Goal: Communication & Community: Answer question/provide support

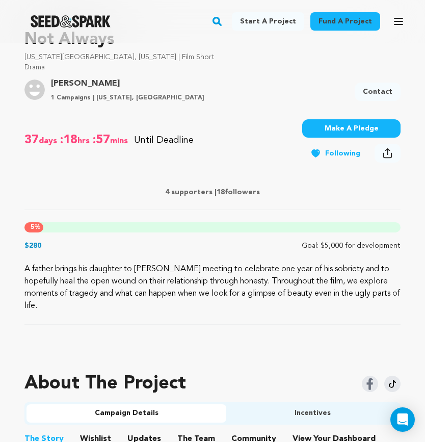
scroll to position [355, 0]
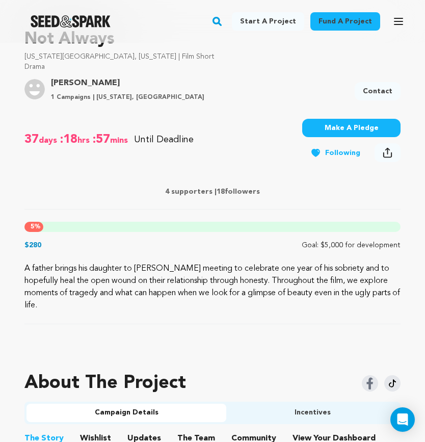
click at [186, 259] on div "Not Always New York City, New York | Film Short Drama Project By Mariana Hutchi…" at bounding box center [212, 168] width 376 height 314
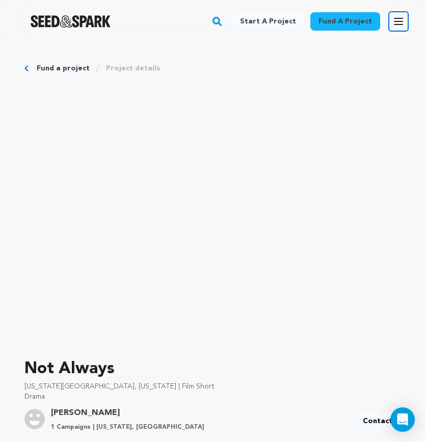
click at [394, 17] on icon "button" at bounding box center [399, 21] width 12 height 12
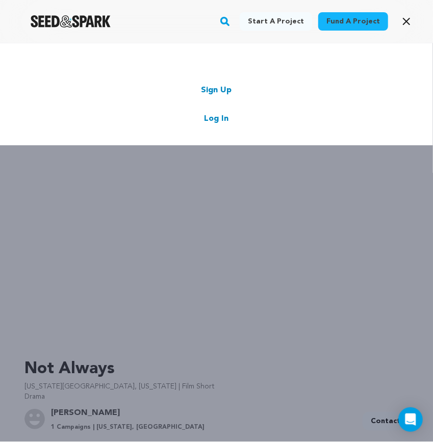
click at [214, 115] on link "Log In" at bounding box center [217, 119] width 24 height 12
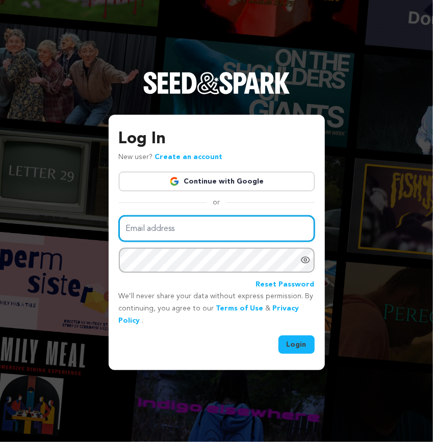
type input "daimarianahutchinson@gmail.com"
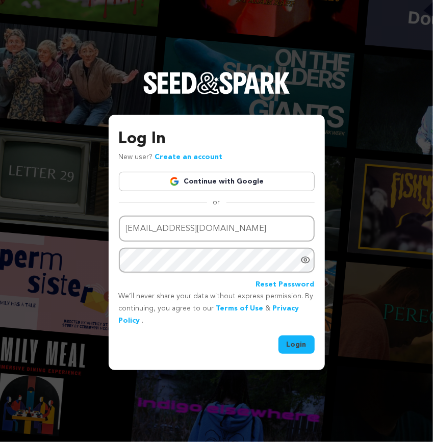
click at [298, 345] on button "Login" at bounding box center [296, 345] width 36 height 18
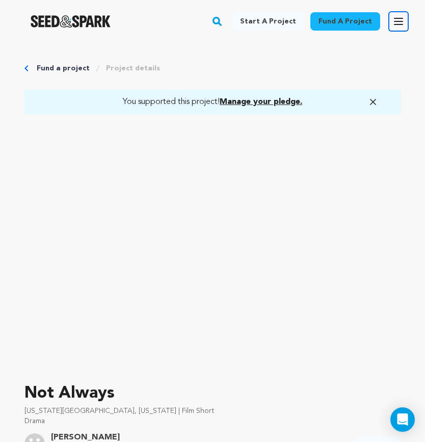
click at [400, 15] on button "Open main menu" at bounding box center [399, 21] width 20 height 20
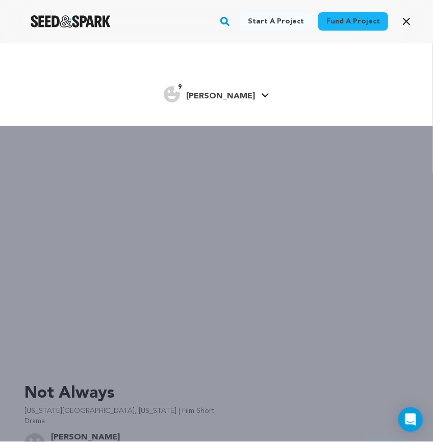
click at [232, 94] on span "[PERSON_NAME]" at bounding box center [220, 96] width 69 height 8
click at [209, 388] on div "Start a project Fund a project 9" at bounding box center [216, 264] width 433 height 442
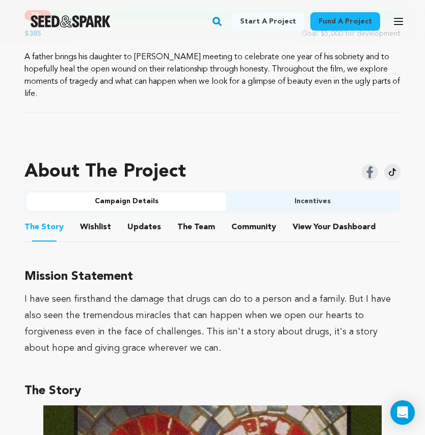
scroll to position [567, 0]
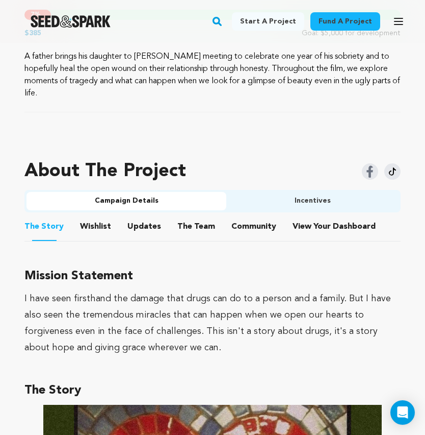
click at [253, 216] on button "Community" at bounding box center [254, 228] width 24 height 24
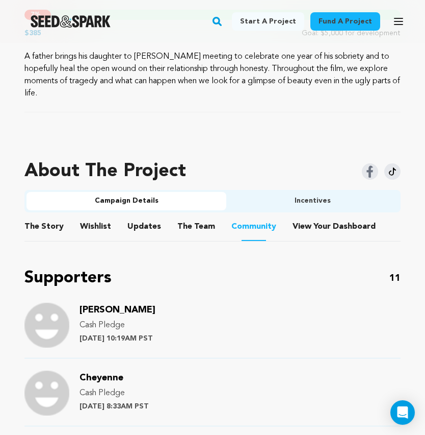
click at [303, 216] on button "View Your Dashboard" at bounding box center [305, 228] width 24 height 24
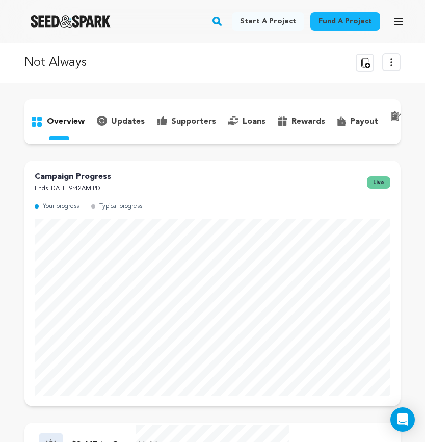
click at [199, 122] on p "supporters" at bounding box center [193, 122] width 45 height 12
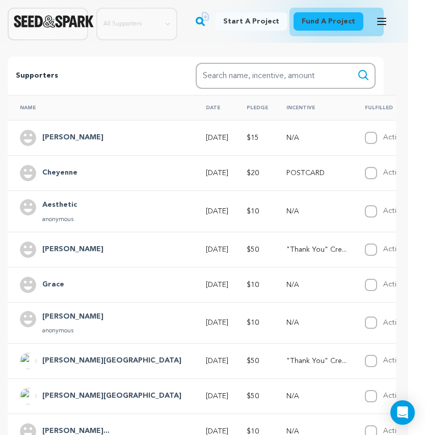
click at [65, 179] on h4 "Cheyenne" at bounding box center [59, 173] width 35 height 12
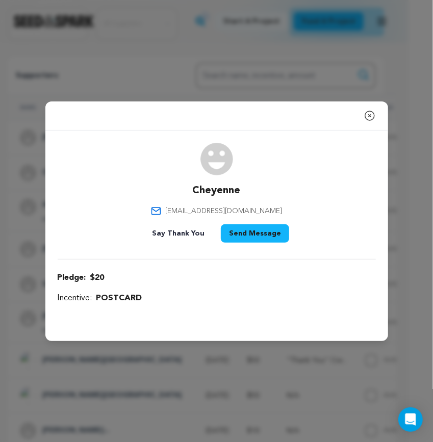
click at [376, 110] on div "Close modal" at bounding box center [216, 116] width 343 height 29
click at [409, 129] on div "Close modal Cheyenne chardernv@gmail.com" at bounding box center [216, 221] width 433 height 442
click at [372, 118] on icon "button" at bounding box center [370, 116] width 12 height 12
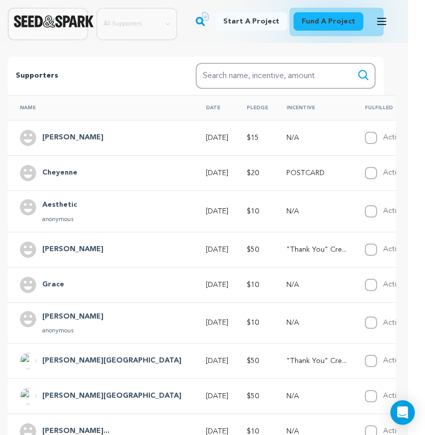
click at [73, 252] on h4 "[PERSON_NAME]" at bounding box center [72, 249] width 61 height 12
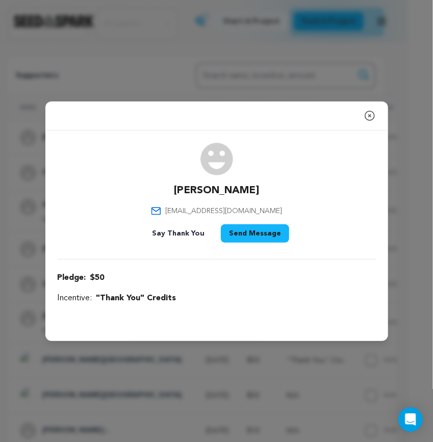
click at [365, 114] on icon "button" at bounding box center [369, 115] width 9 height 9
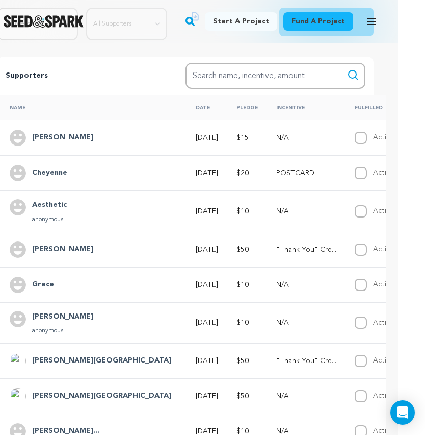
scroll to position [198, 26]
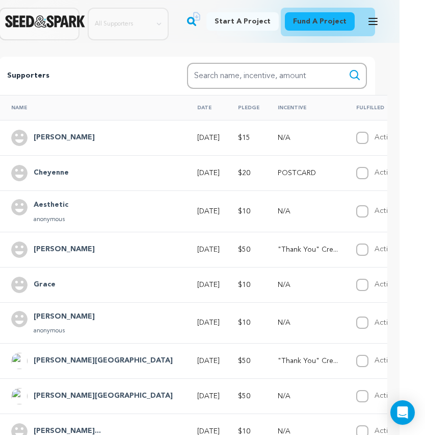
click at [266, 334] on td "N/A" at bounding box center [305, 322] width 79 height 41
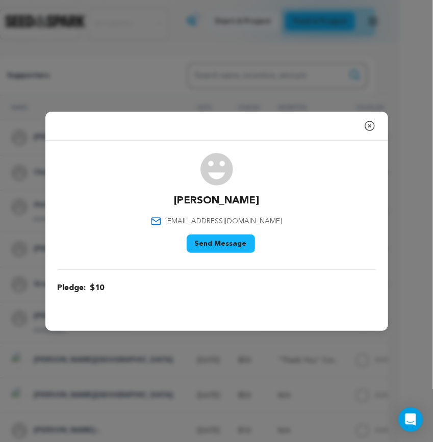
click at [368, 126] on icon "button" at bounding box center [370, 126] width 12 height 12
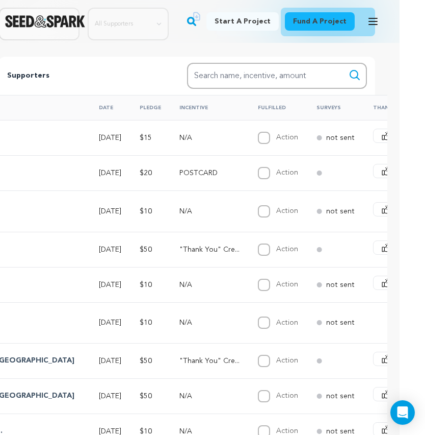
scroll to position [0, 117]
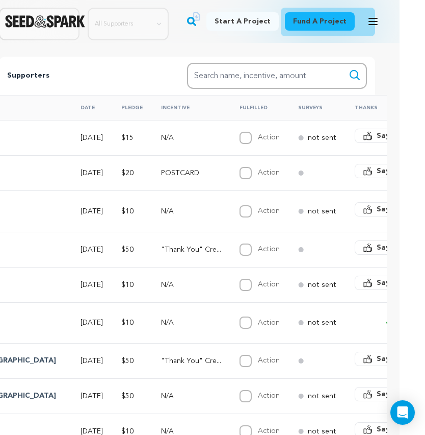
click at [343, 321] on td at bounding box center [388, 322] width 90 height 41
click at [398, 310] on div "overview" at bounding box center [186, 210] width 425 height 617
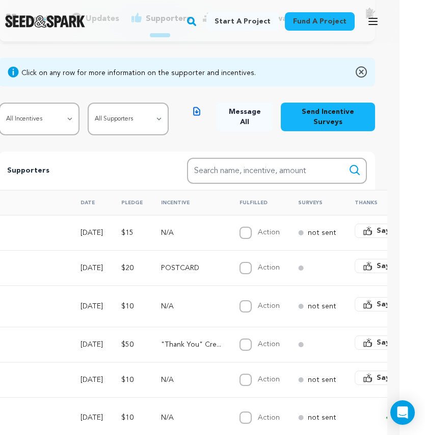
scroll to position [0, 26]
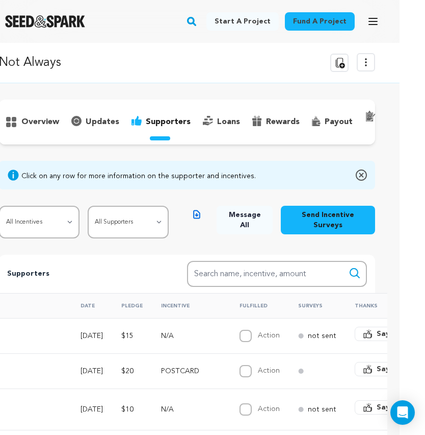
click at [397, 205] on div "overview" at bounding box center [186, 407] width 425 height 617
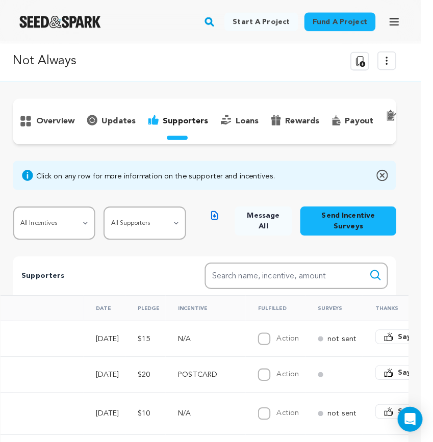
scroll to position [0, 0]
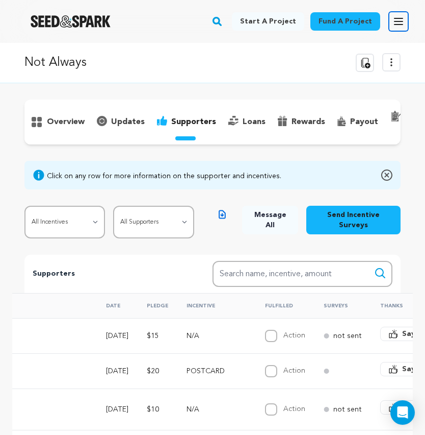
click at [398, 22] on icon "button" at bounding box center [399, 21] width 8 height 6
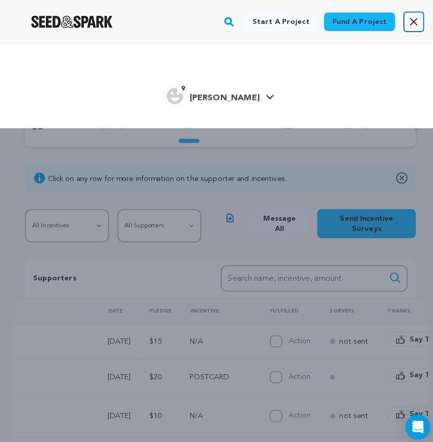
scroll to position [0, 111]
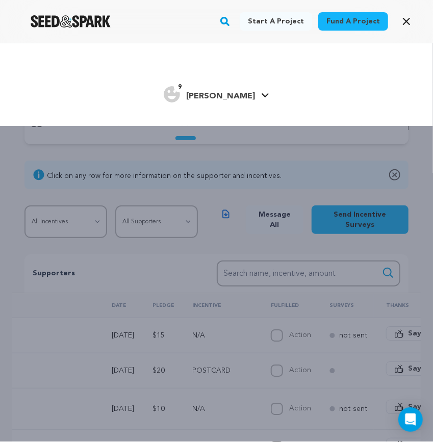
click at [243, 97] on link "9 Mariana H. Mariana H." at bounding box center [217, 93] width 106 height 18
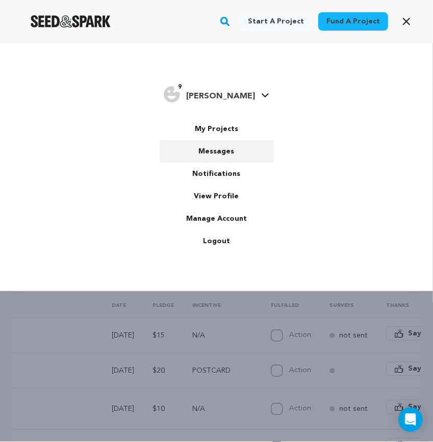
click at [218, 149] on link "Messages" at bounding box center [217, 151] width 114 height 22
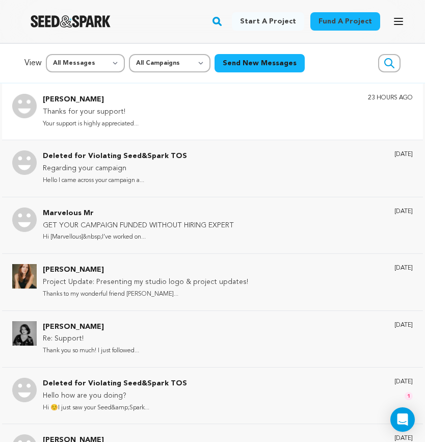
click at [176, 111] on div "Rhubi Henderson Thanks for your support! Your support is highly appreciated... …" at bounding box center [228, 112] width 370 height 36
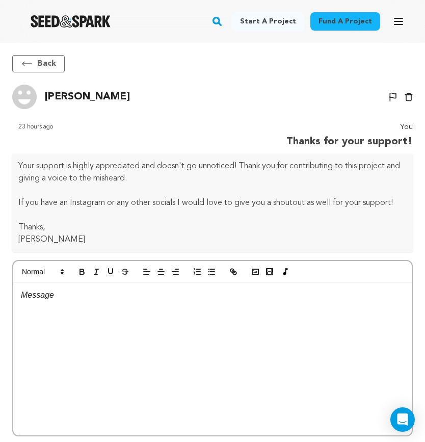
click at [19, 164] on p "Your support is highly appreciated and doesn't go unnoticed! Thank you for cont…" at bounding box center [212, 172] width 389 height 24
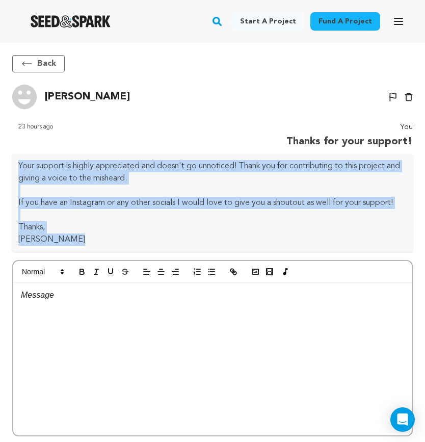
drag, startPoint x: 19, startPoint y: 164, endPoint x: 105, endPoint y: 240, distance: 114.9
click at [105, 240] on div "Your support is highly appreciated and doesn't go unnoticed! Thank you for cont…" at bounding box center [212, 203] width 401 height 98
copy div "Your support is highly appreciated and doesn't go unnoticed! Thank you for cont…"
click at [204, 177] on p "Your support is highly appreciated and doesn't go unnoticed! Thank you for cont…" at bounding box center [212, 172] width 389 height 24
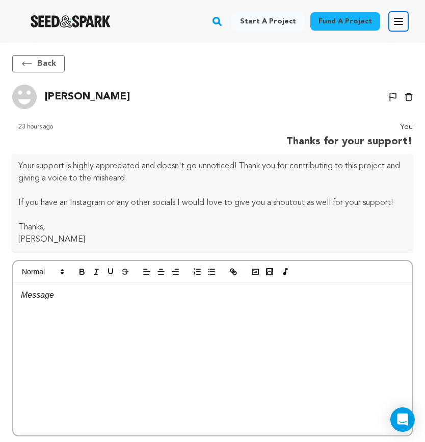
click at [408, 21] on button "Open main menu" at bounding box center [399, 21] width 20 height 20
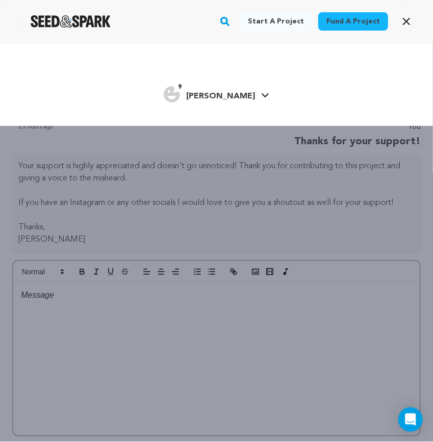
click at [244, 98] on link "9 [PERSON_NAME] [PERSON_NAME]" at bounding box center [217, 93] width 106 height 18
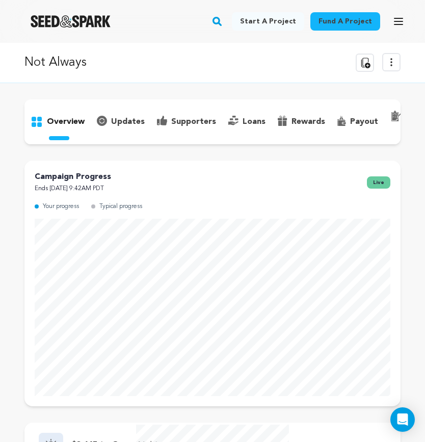
click at [189, 116] on p "supporters" at bounding box center [193, 122] width 45 height 12
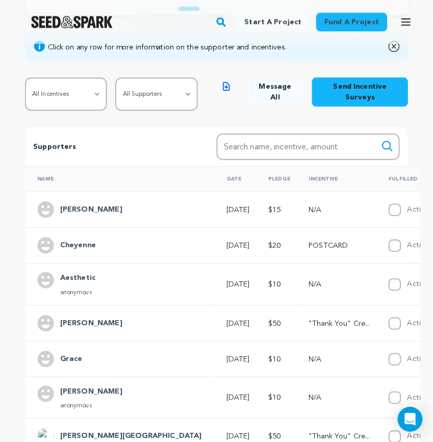
scroll to position [131, 0]
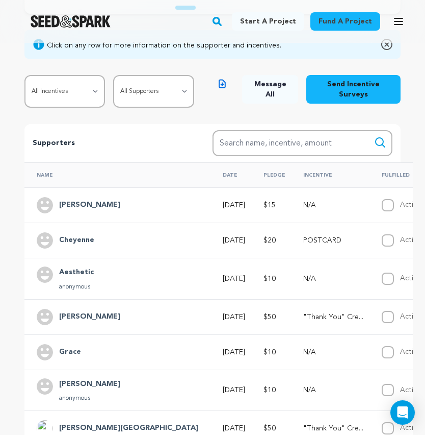
click at [75, 209] on h4 "[PERSON_NAME]" at bounding box center [89, 205] width 61 height 12
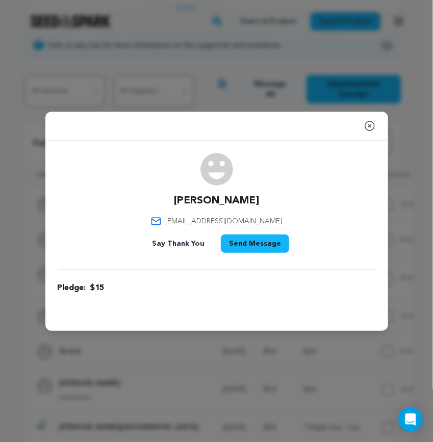
click at [227, 218] on span "[EMAIL_ADDRESS][DOMAIN_NAME]" at bounding box center [223, 221] width 117 height 10
copy div "[EMAIL_ADDRESS][DOMAIN_NAME]"
click at [370, 125] on icon "button" at bounding box center [369, 125] width 9 height 9
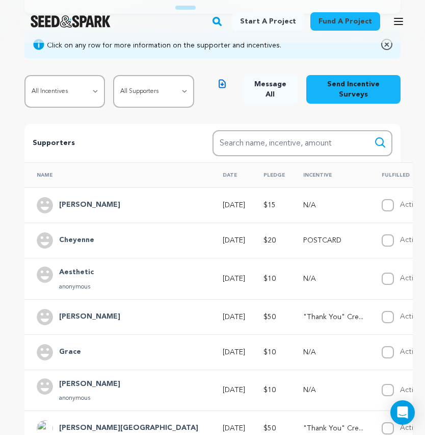
click at [89, 245] on h4 "Cheyenne" at bounding box center [76, 240] width 35 height 12
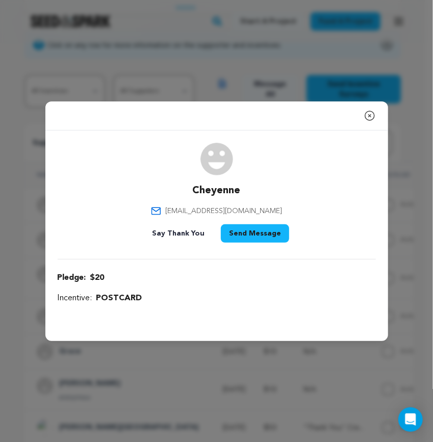
click at [199, 210] on span "chardernv@gmail.com" at bounding box center [223, 211] width 117 height 10
copy div "chardernv@gmail.com"
click at [374, 110] on icon "button" at bounding box center [370, 116] width 12 height 12
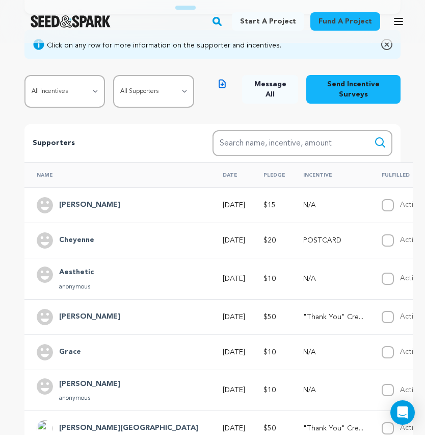
click at [83, 278] on h4 "Aesthetic" at bounding box center [76, 272] width 35 height 12
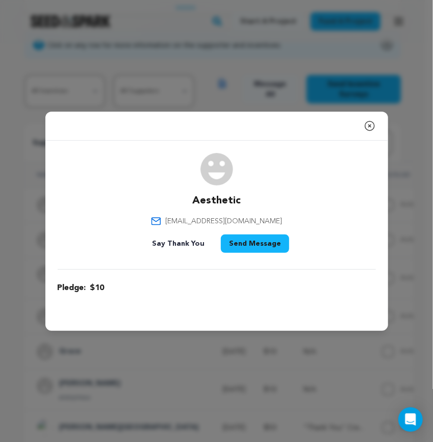
click at [207, 219] on span "isaiahthomas615@gmail.com" at bounding box center [223, 221] width 117 height 10
copy div "isaiahthomas615@gmail.com"
click at [374, 123] on icon "button" at bounding box center [370, 126] width 12 height 12
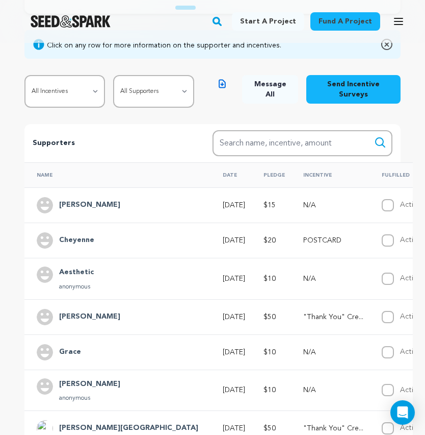
click at [75, 318] on h4 "[PERSON_NAME]" at bounding box center [89, 317] width 61 height 12
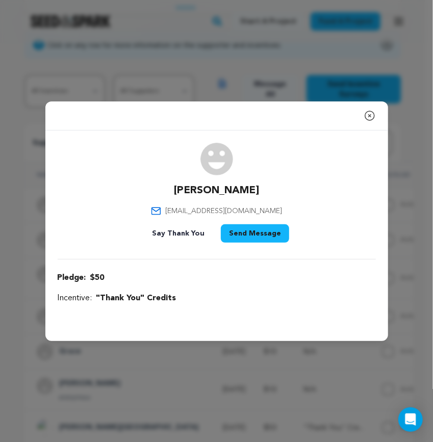
click at [195, 209] on span "carolinerfales11@gmail.com" at bounding box center [223, 211] width 117 height 10
copy div "carolinerfales11@gmail.com"
click at [367, 115] on icon "button" at bounding box center [370, 116] width 12 height 12
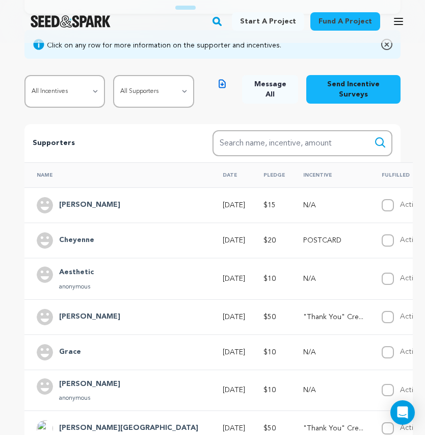
click at [72, 353] on h4 "Grace" at bounding box center [70, 352] width 22 height 12
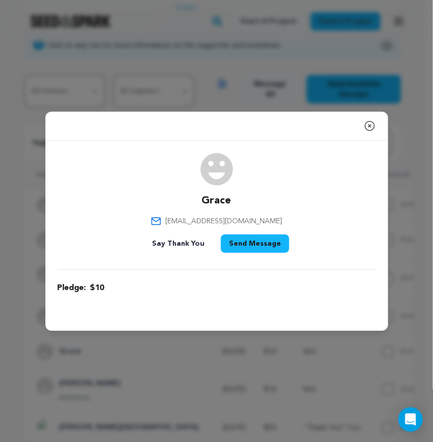
click at [203, 219] on span "grivers2622@gmail.com" at bounding box center [223, 221] width 117 height 10
copy div "grivers2622@gmail.com"
click at [369, 130] on icon "button" at bounding box center [369, 125] width 9 height 9
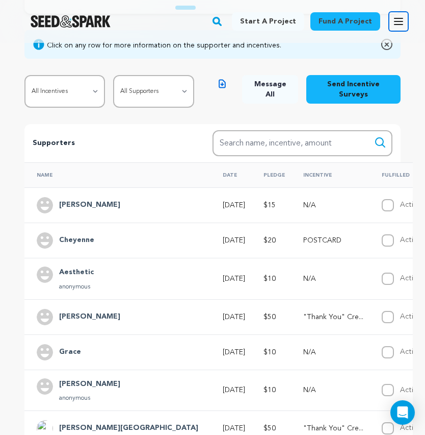
click at [394, 14] on button "Open main menu" at bounding box center [399, 21] width 20 height 20
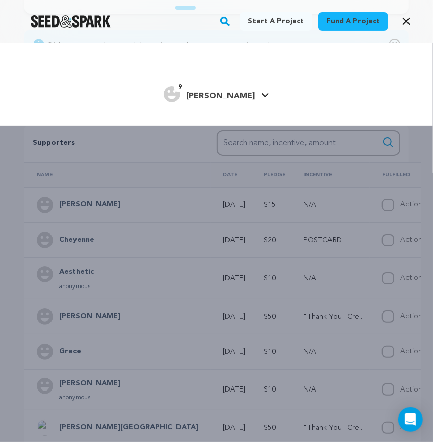
click at [230, 97] on span "[PERSON_NAME]" at bounding box center [220, 96] width 69 height 8
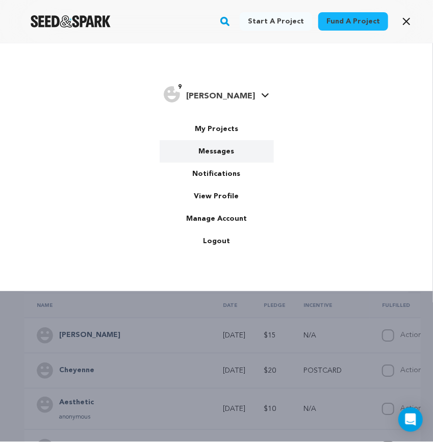
click at [214, 150] on link "Messages" at bounding box center [217, 151] width 114 height 22
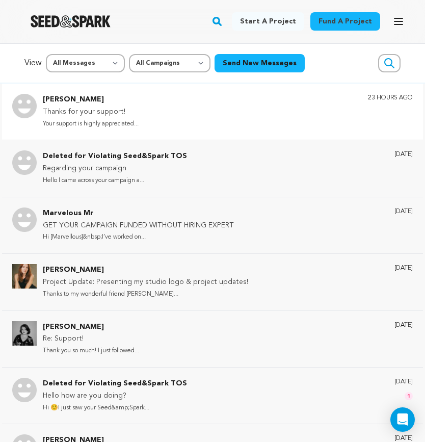
click at [154, 117] on div "[PERSON_NAME] Thanks for your support! Your support is highly appreciated... 23…" at bounding box center [228, 112] width 370 height 36
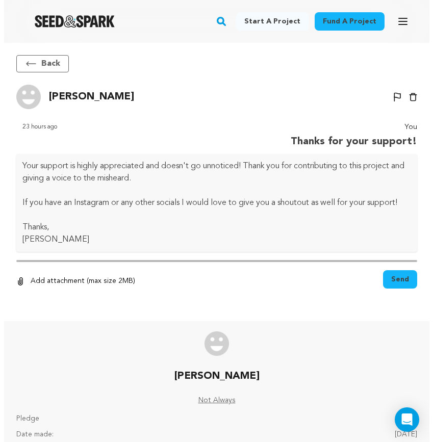
scroll to position [24, 0]
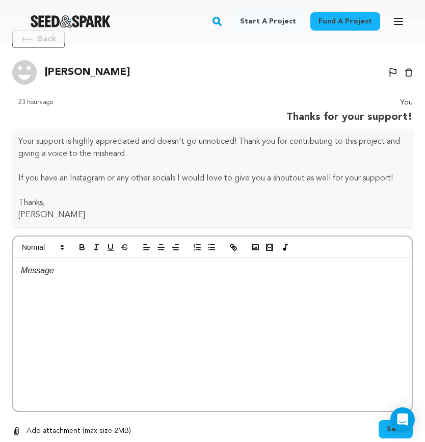
click at [18, 138] on p "Your support is highly appreciated and doesn't go unnoticed! Thank you for cont…" at bounding box center [212, 148] width 389 height 24
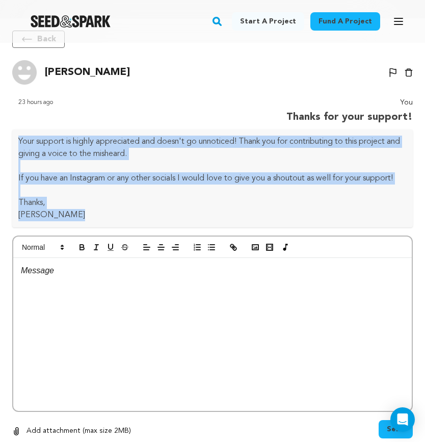
drag, startPoint x: 18, startPoint y: 138, endPoint x: 79, endPoint y: 216, distance: 98.6
click at [79, 216] on div "Your support is highly appreciated and doesn't go unnoticed! Thank you for cont…" at bounding box center [212, 179] width 401 height 98
copy div "Your support is highly appreciated and doesn't go unnoticed! Thank you for cont…"
click at [404, 11] on button "Open main menu" at bounding box center [399, 21] width 20 height 20
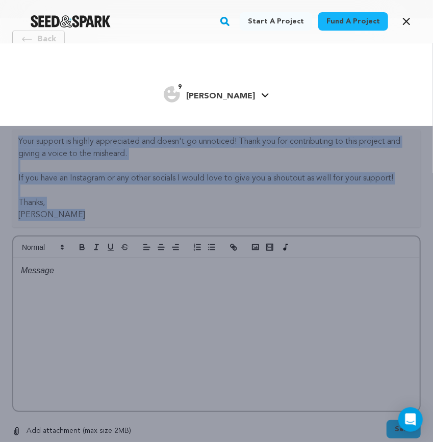
click at [217, 89] on div "9 [PERSON_NAME]" at bounding box center [209, 94] width 91 height 16
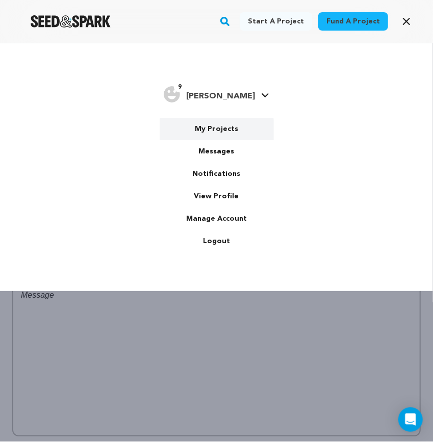
click at [213, 129] on link "My Projects" at bounding box center [217, 129] width 114 height 22
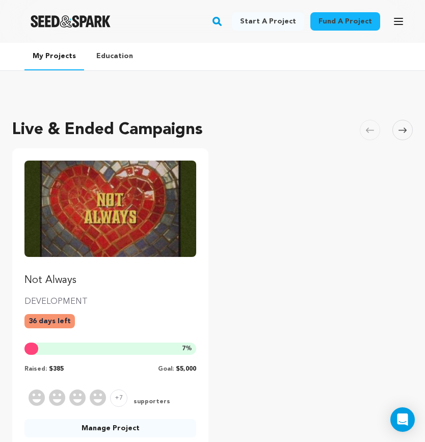
click at [125, 205] on img "Fund Not Always" at bounding box center [110, 209] width 172 height 96
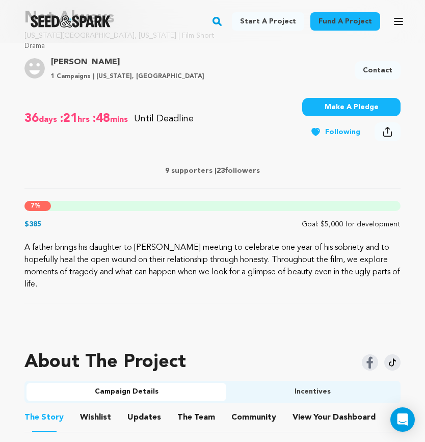
scroll to position [376, 0]
